Goal: Information Seeking & Learning: Learn about a topic

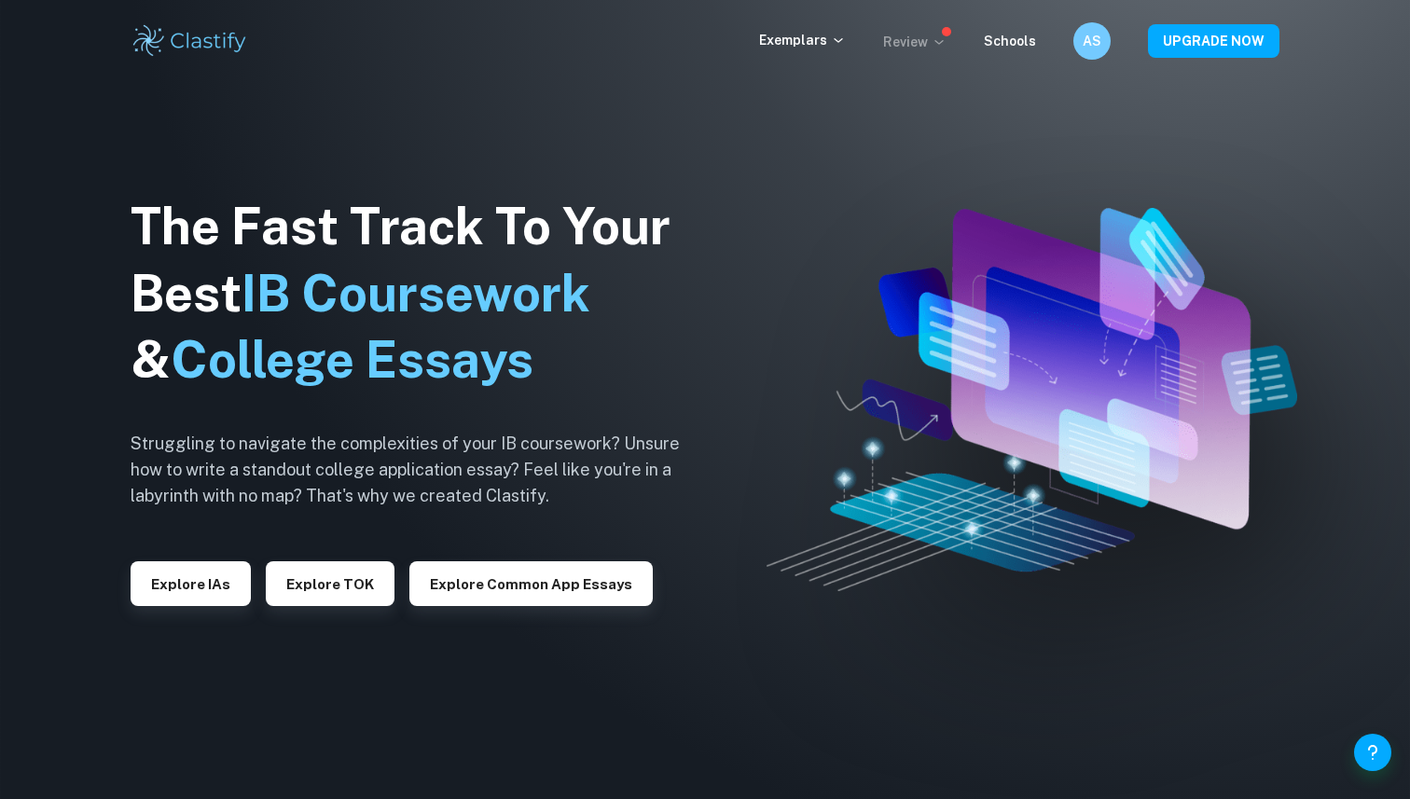
click at [908, 36] on p "Review" at bounding box center [914, 42] width 63 height 21
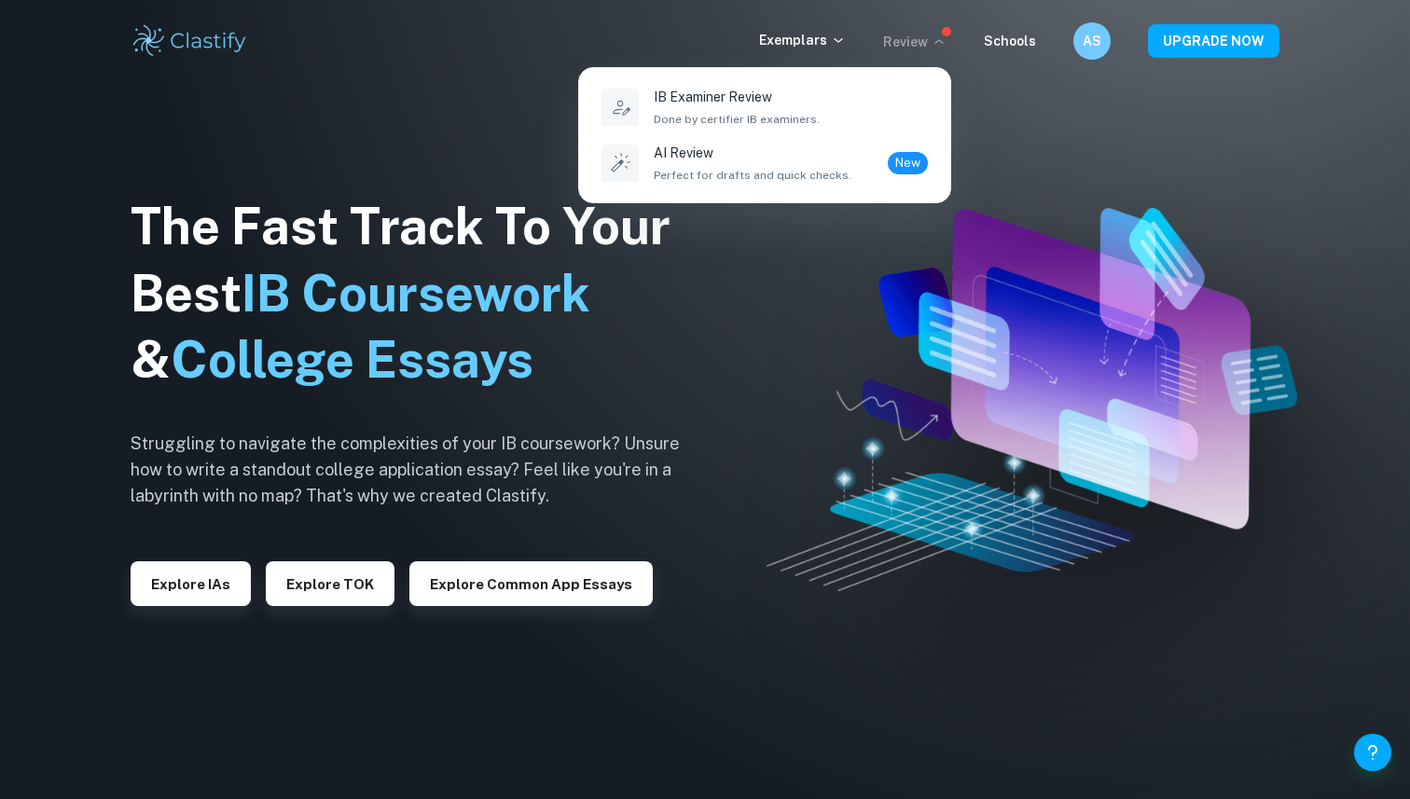
click at [1005, 35] on div at bounding box center [705, 399] width 1410 height 799
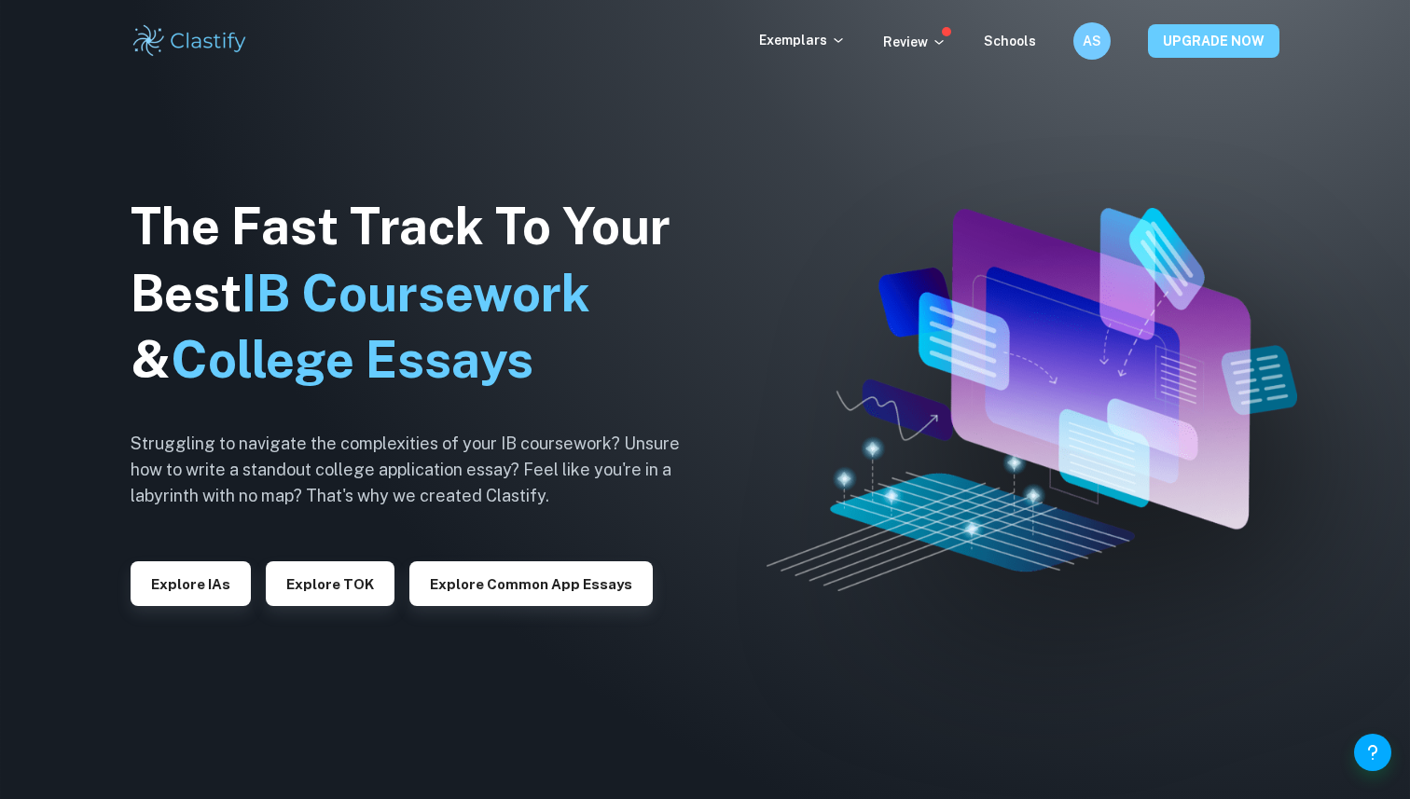
click at [1169, 39] on button "UPGRADE NOW" at bounding box center [1213, 41] width 131 height 34
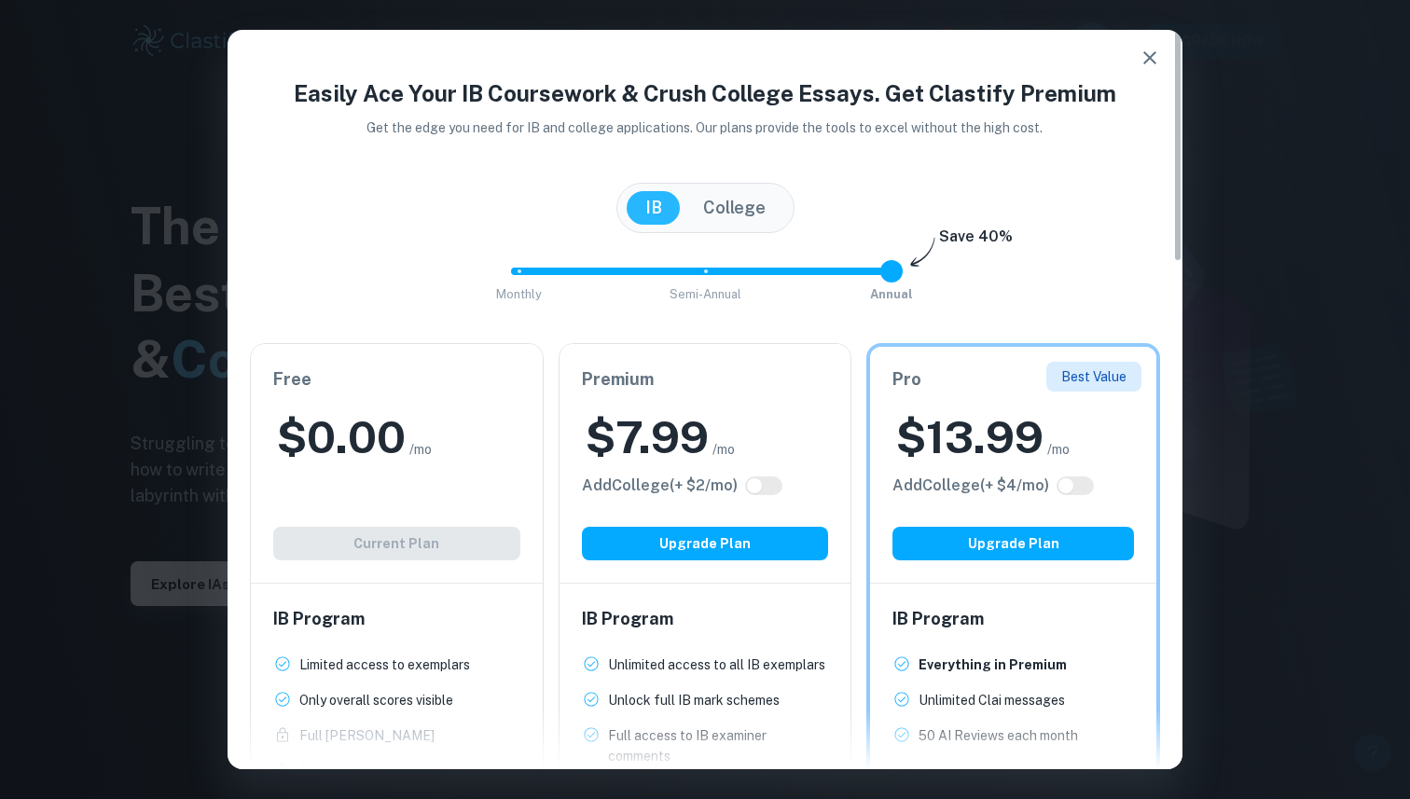
click at [1146, 63] on icon "button" at bounding box center [1150, 58] width 22 height 22
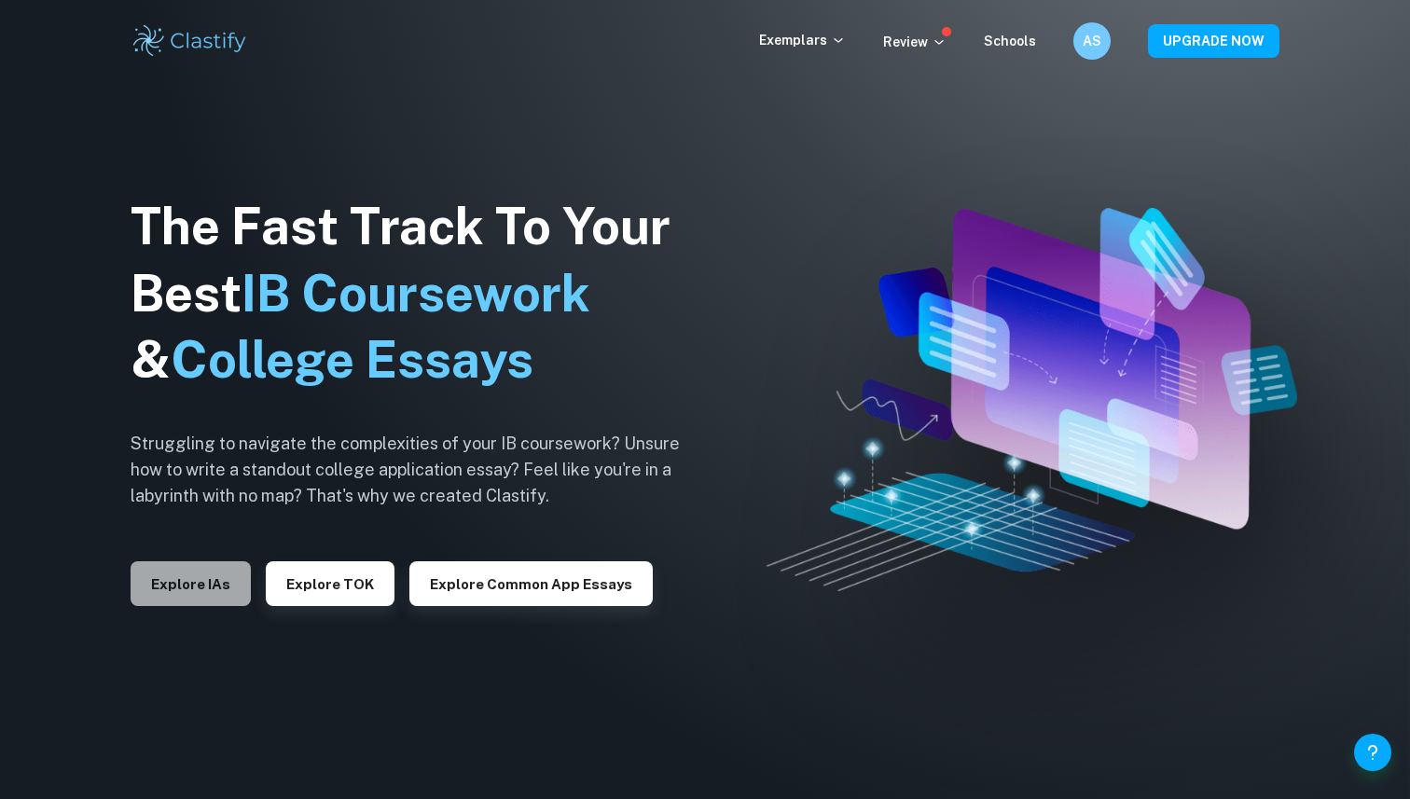
click at [163, 594] on button "Explore IAs" at bounding box center [191, 583] width 120 height 45
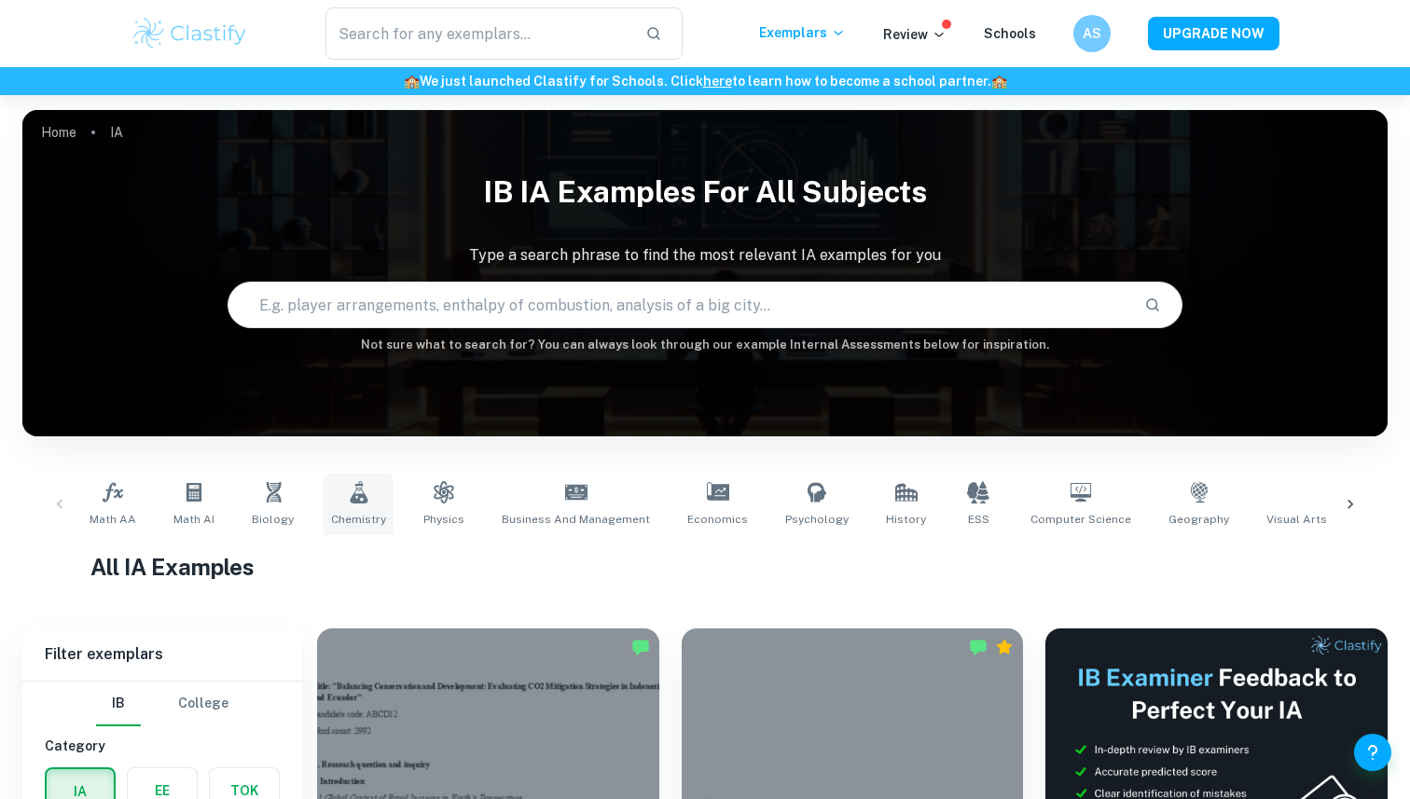
click at [353, 513] on span "Chemistry" at bounding box center [358, 519] width 55 height 17
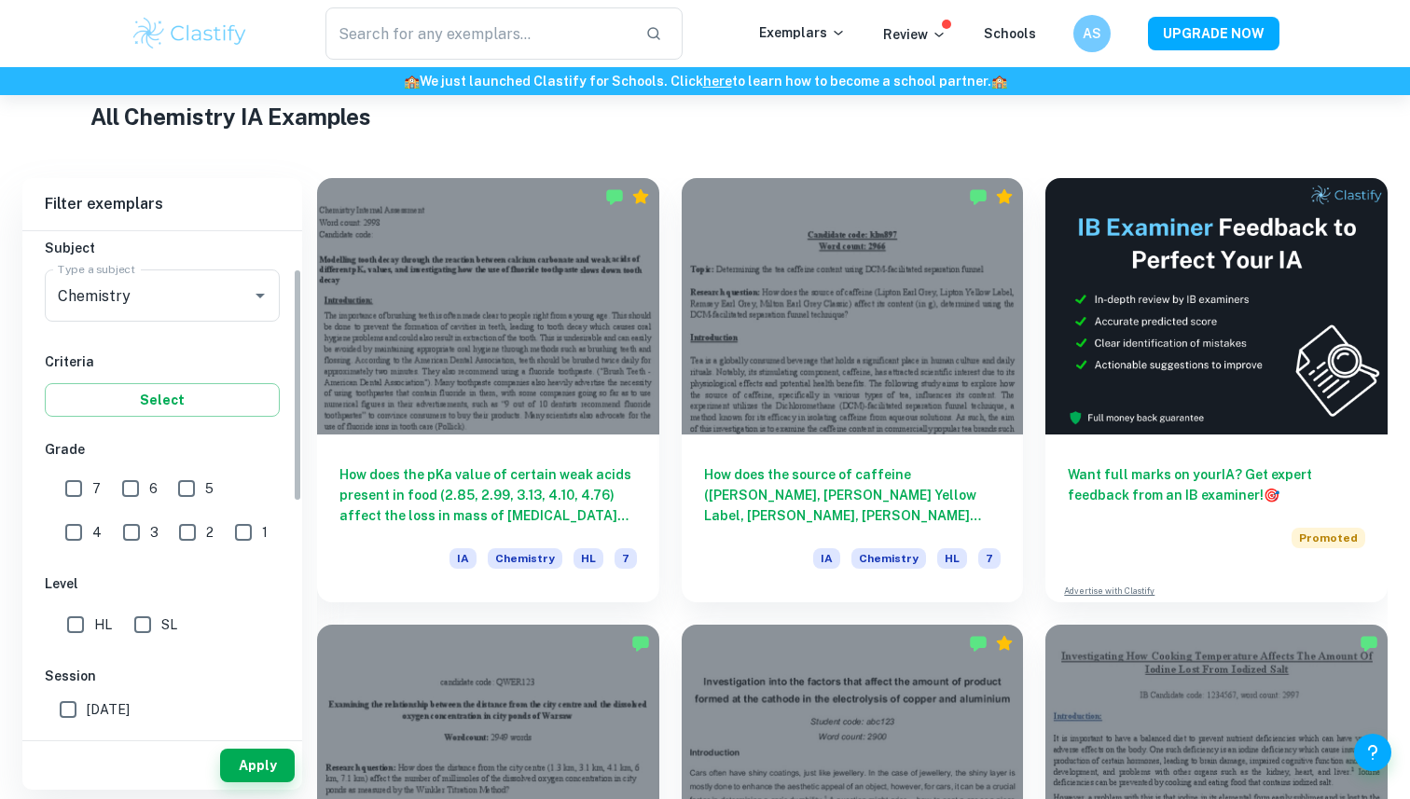
scroll to position [239, 0]
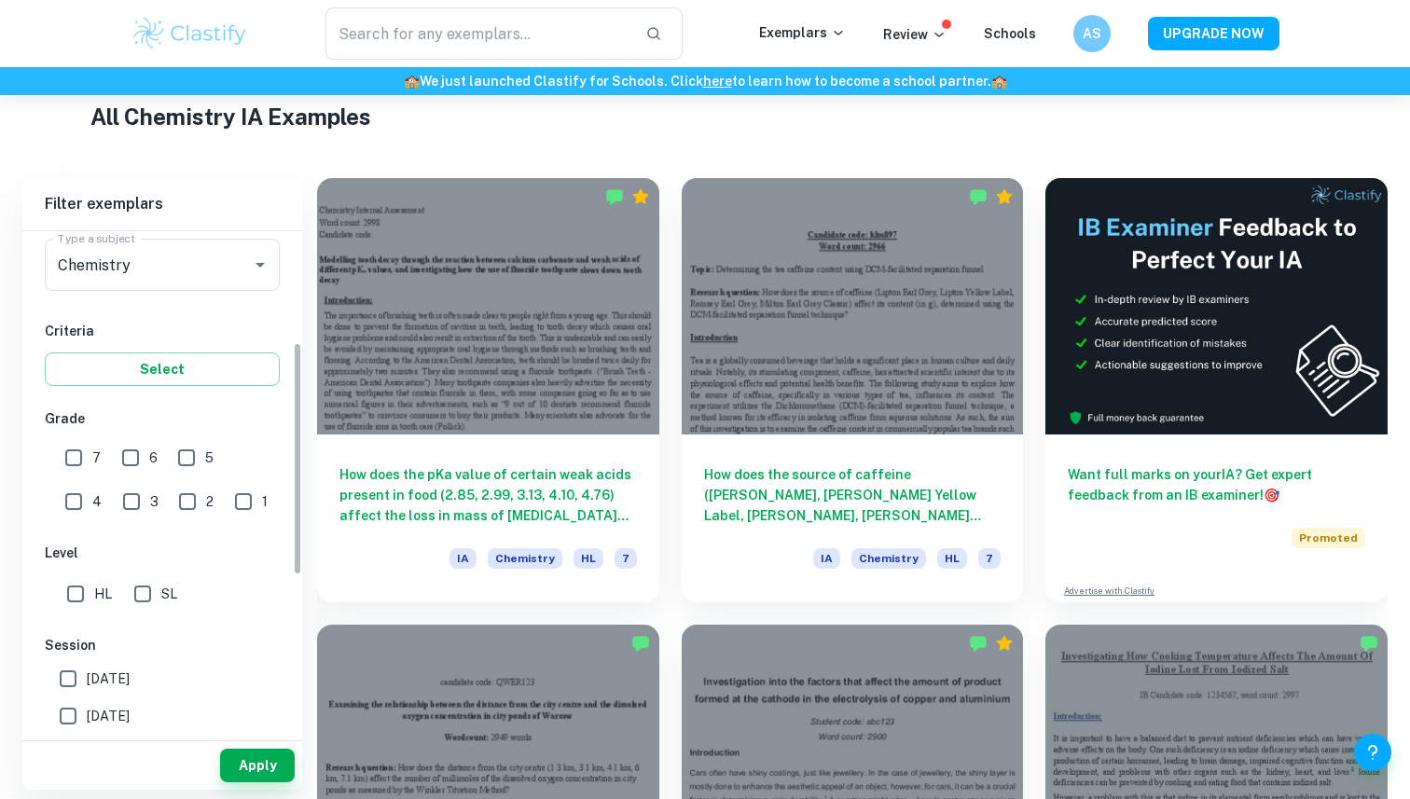
click at [76, 461] on input "7" at bounding box center [73, 457] width 37 height 37
checkbox input "true"
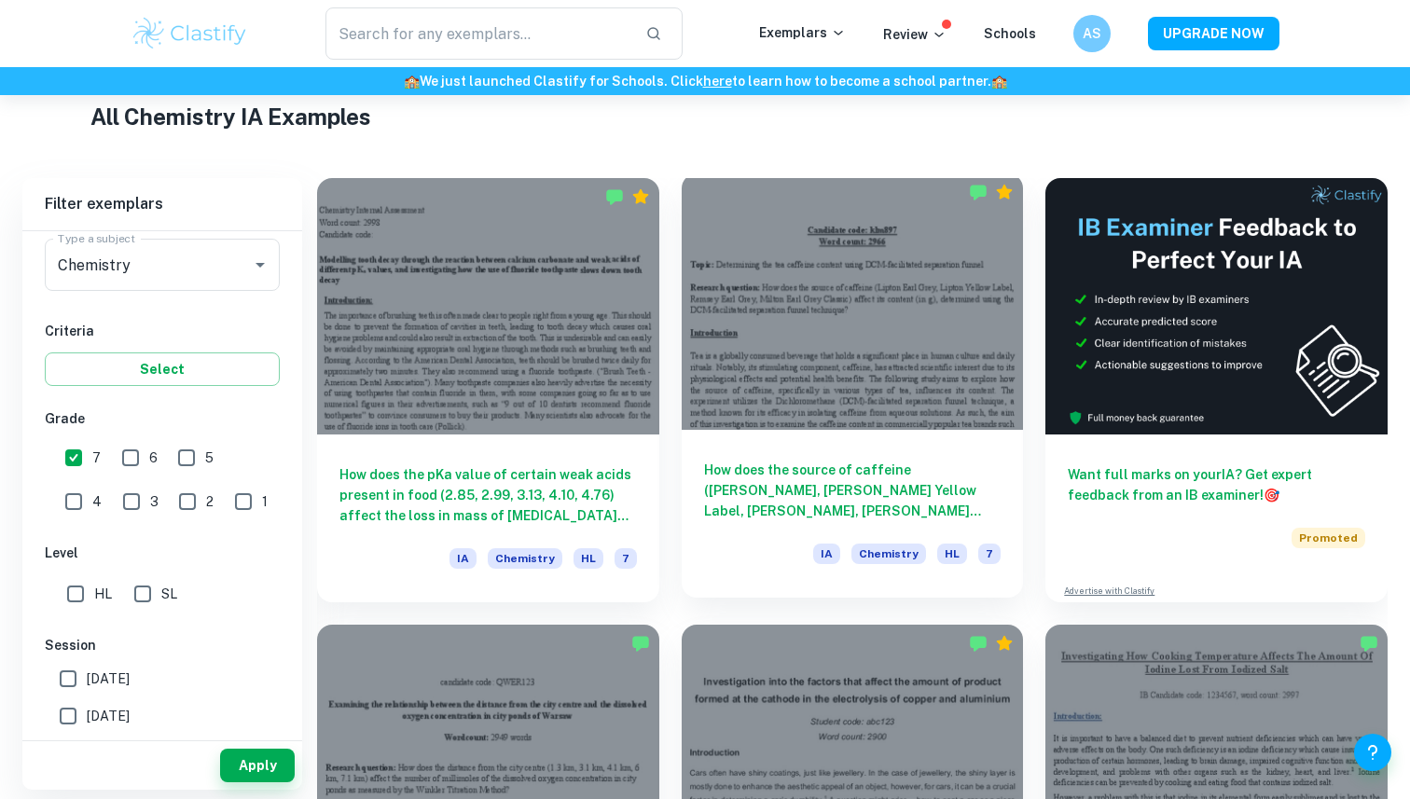
click at [816, 385] on div at bounding box center [853, 301] width 342 height 256
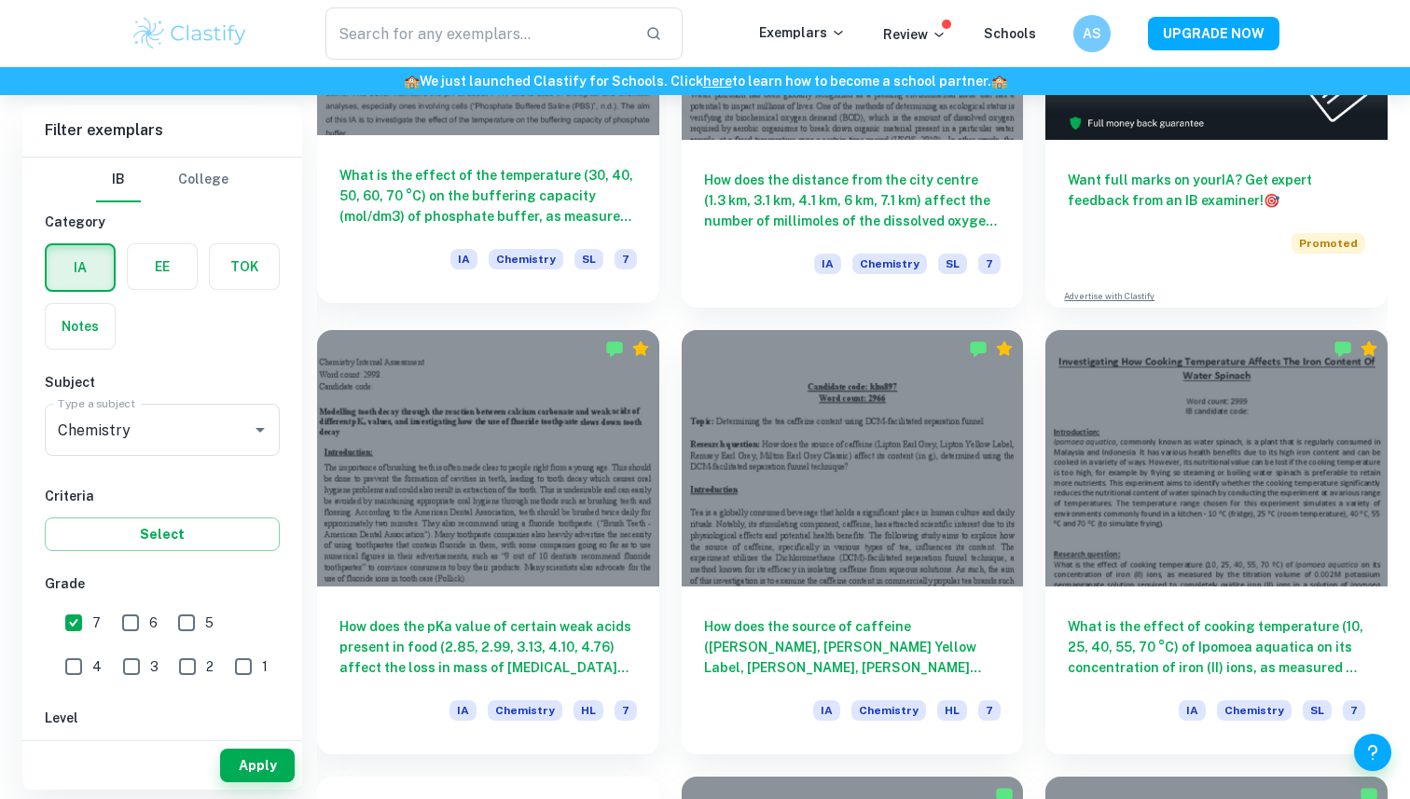
scroll to position [747, 0]
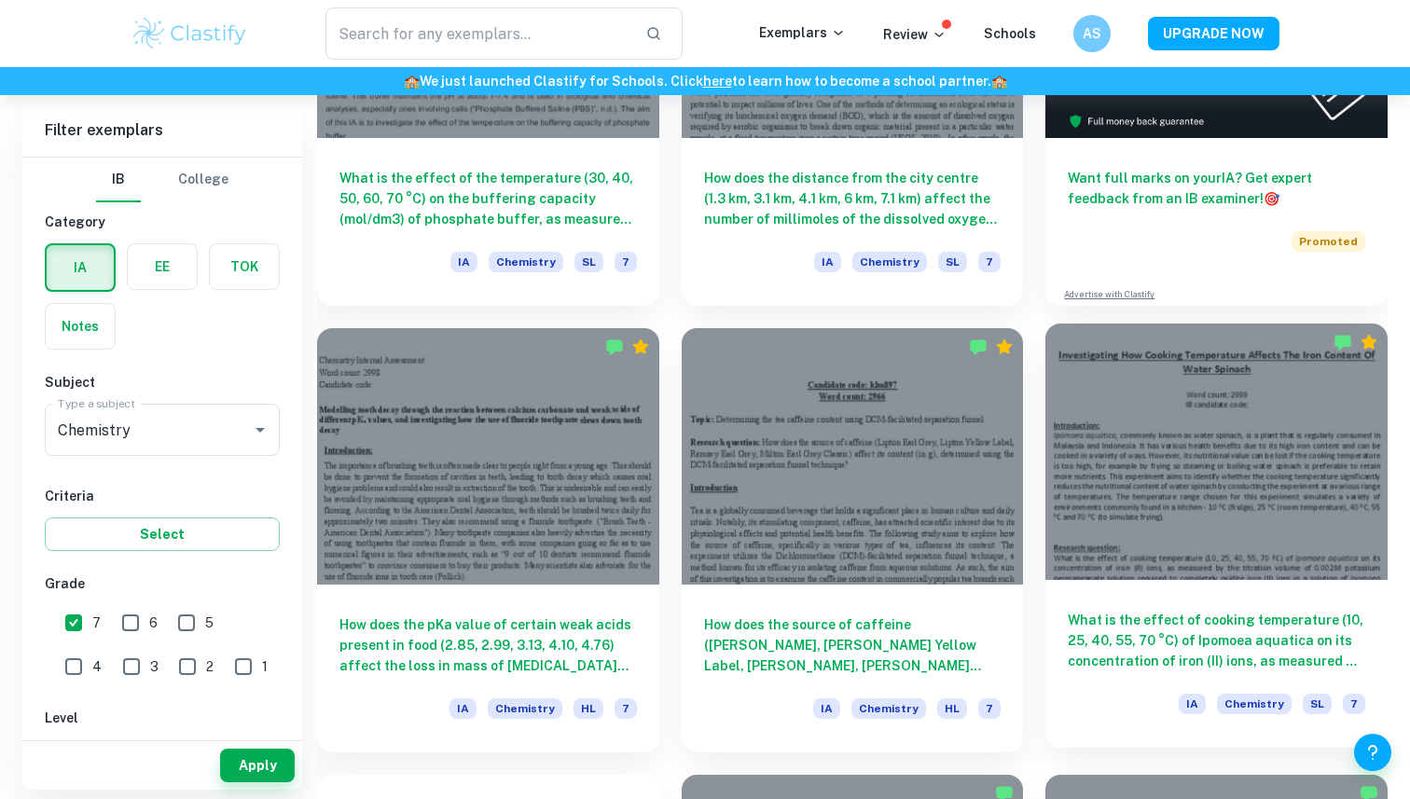
click at [1257, 491] on div at bounding box center [1216, 452] width 342 height 256
